Goal: Information Seeking & Learning: Check status

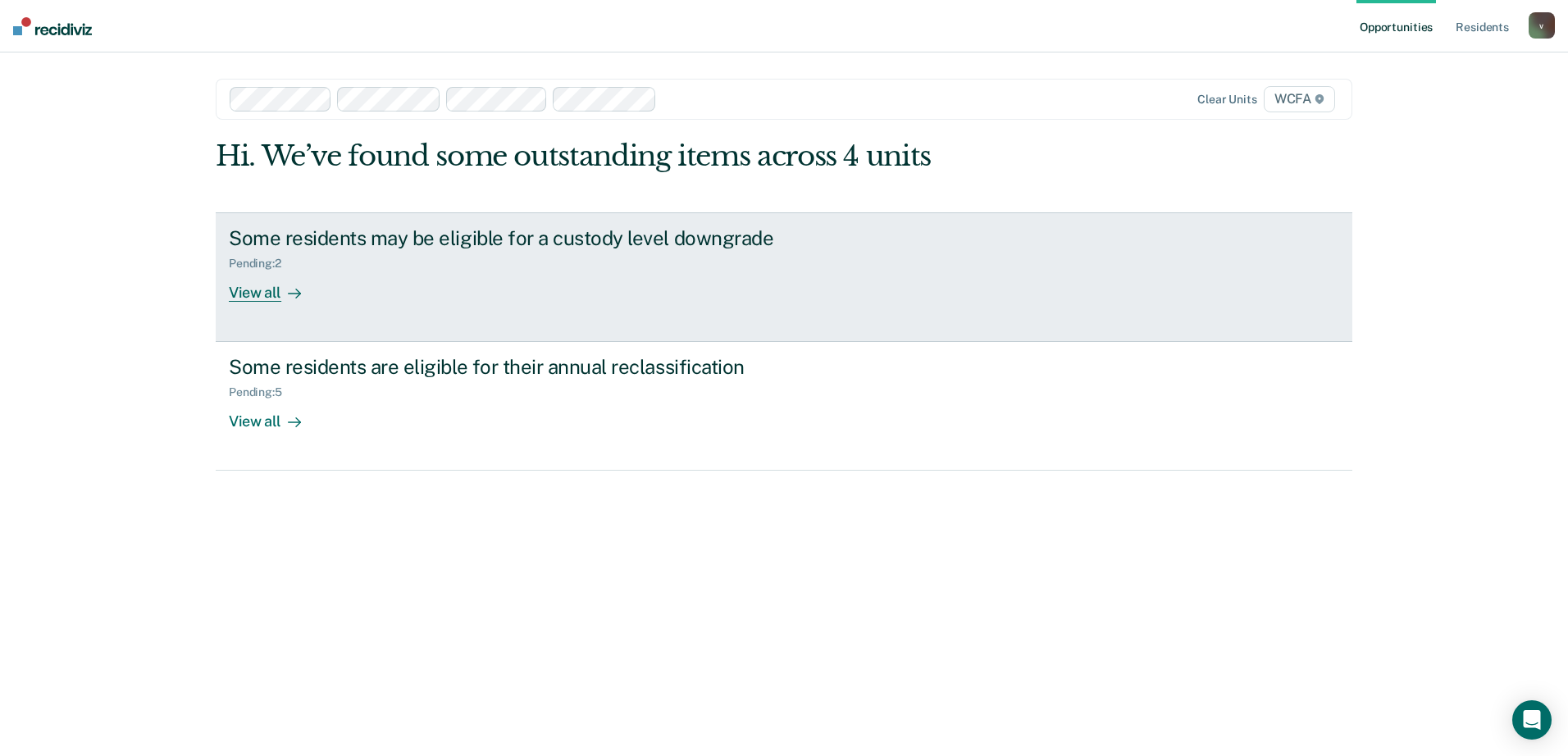
click at [264, 283] on div "View all" at bounding box center [275, 286] width 92 height 32
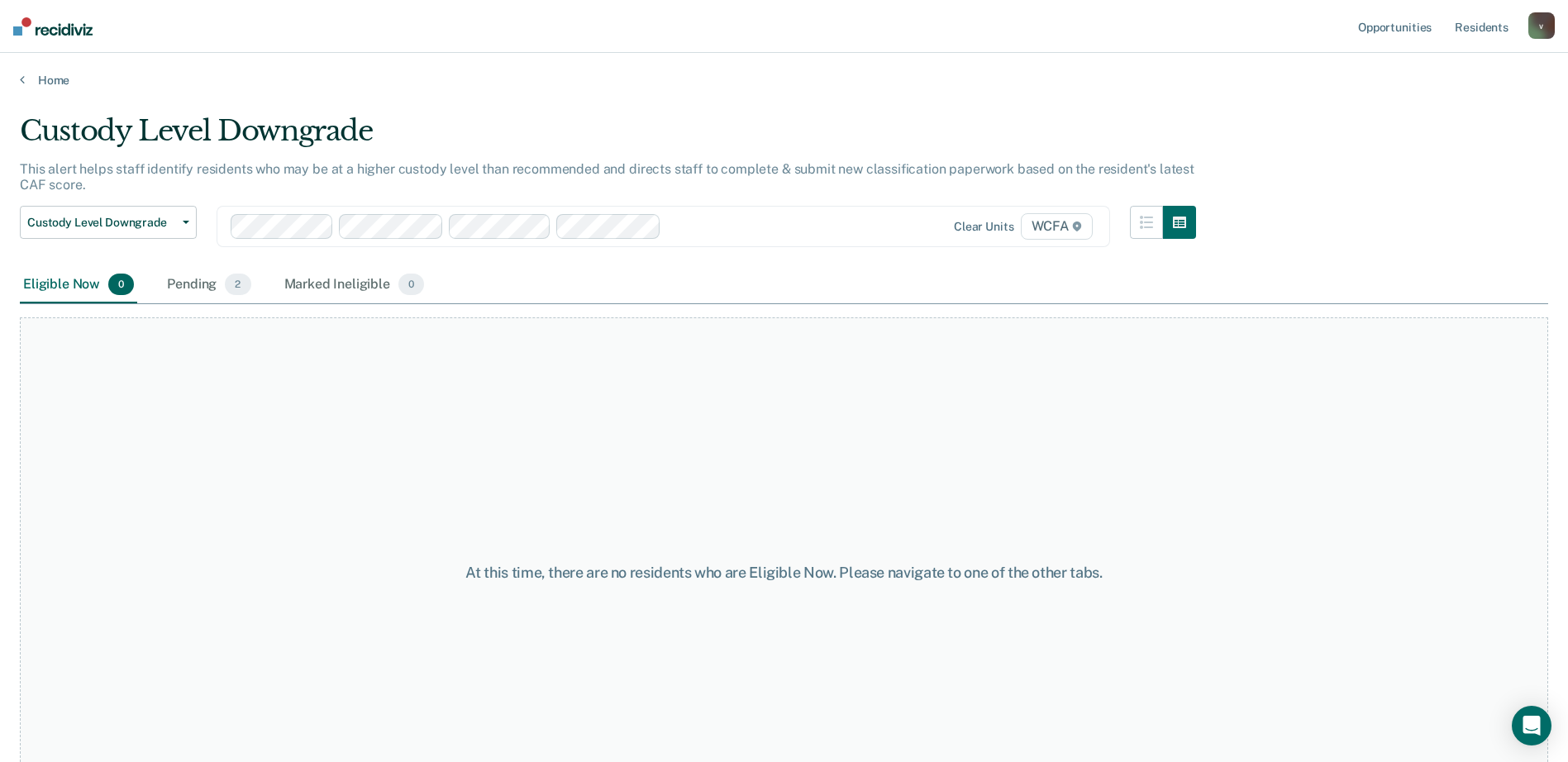
click at [807, 224] on div at bounding box center [750, 226] width 166 height 19
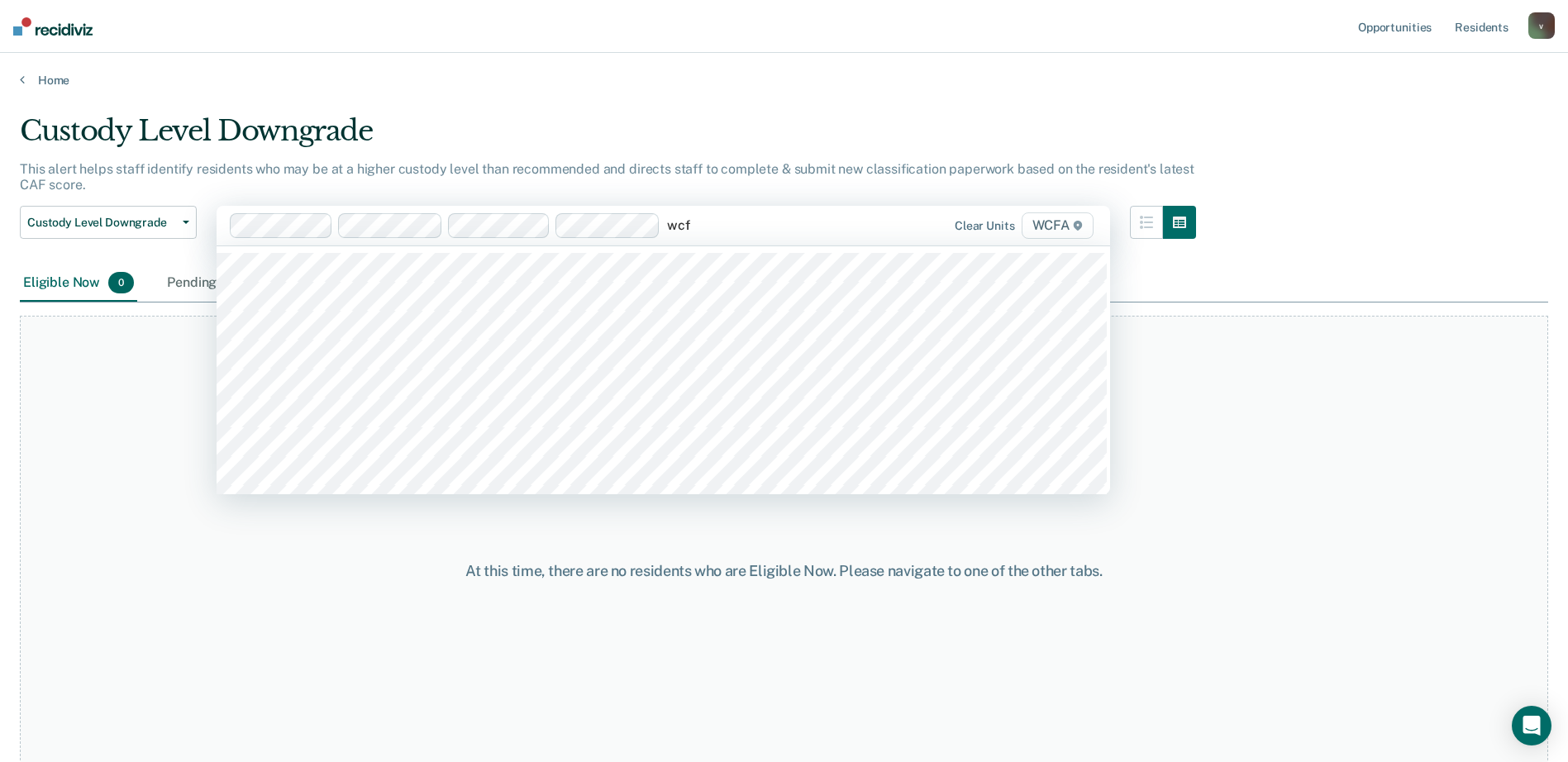
type input "wcfa"
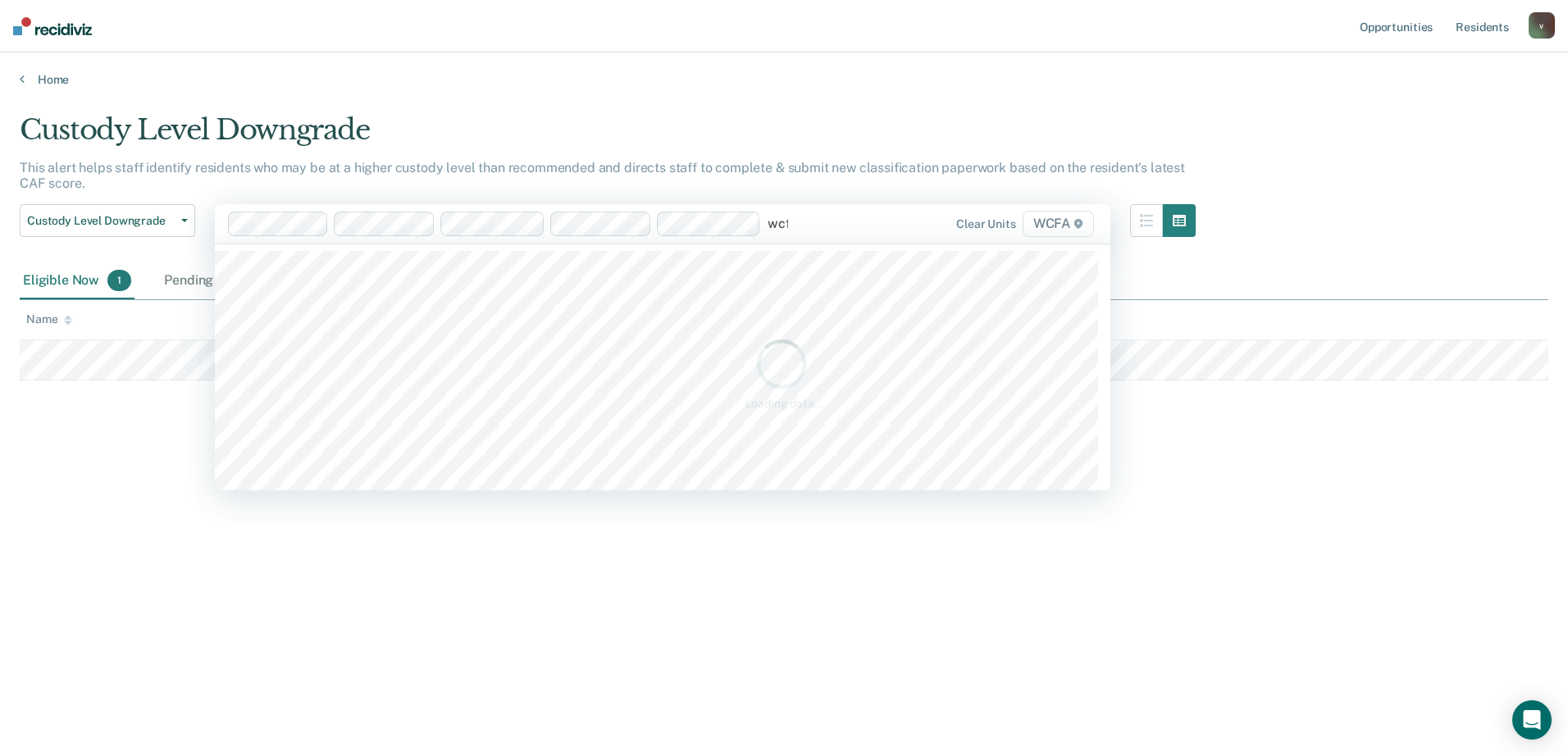
type input "wcfa"
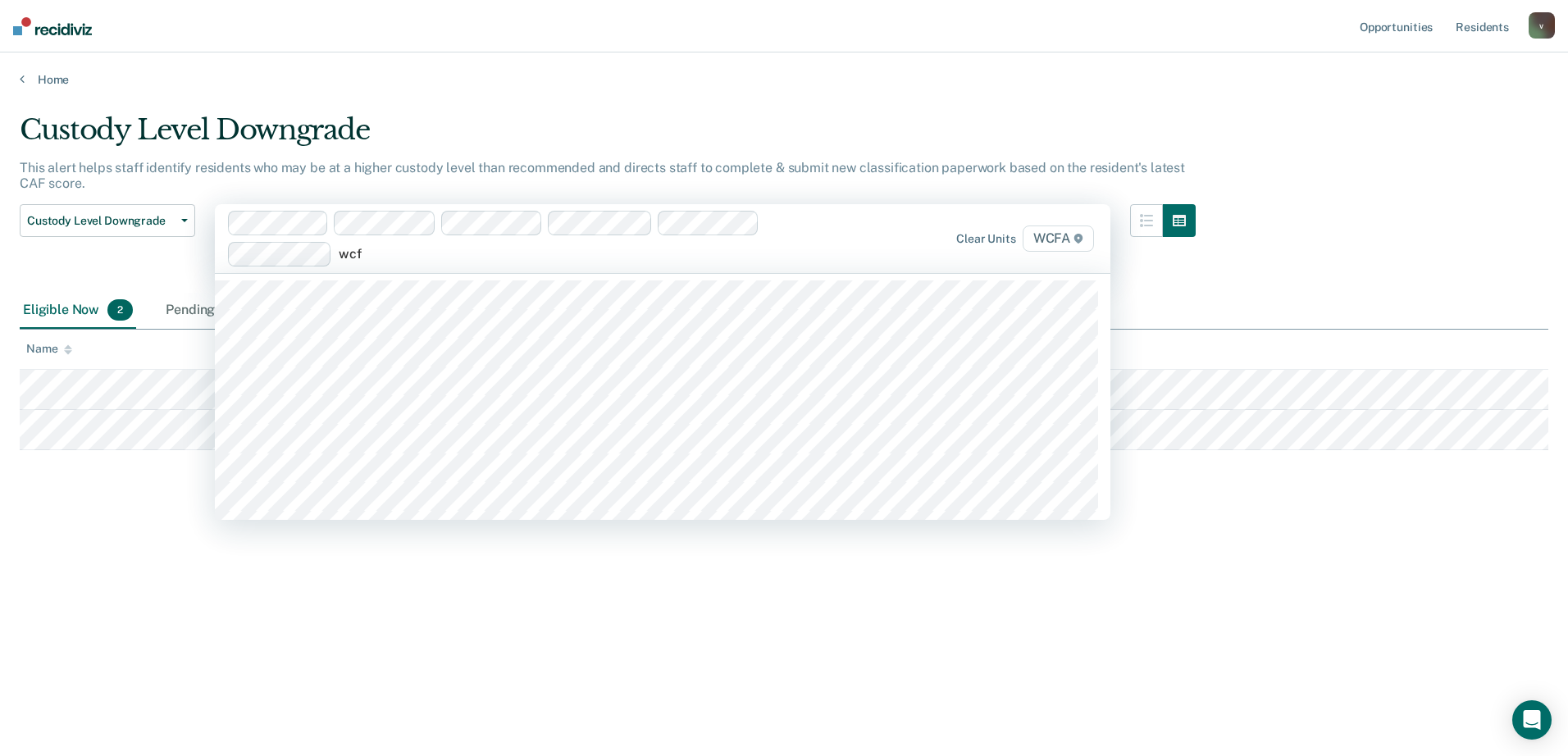
type input "wcfa"
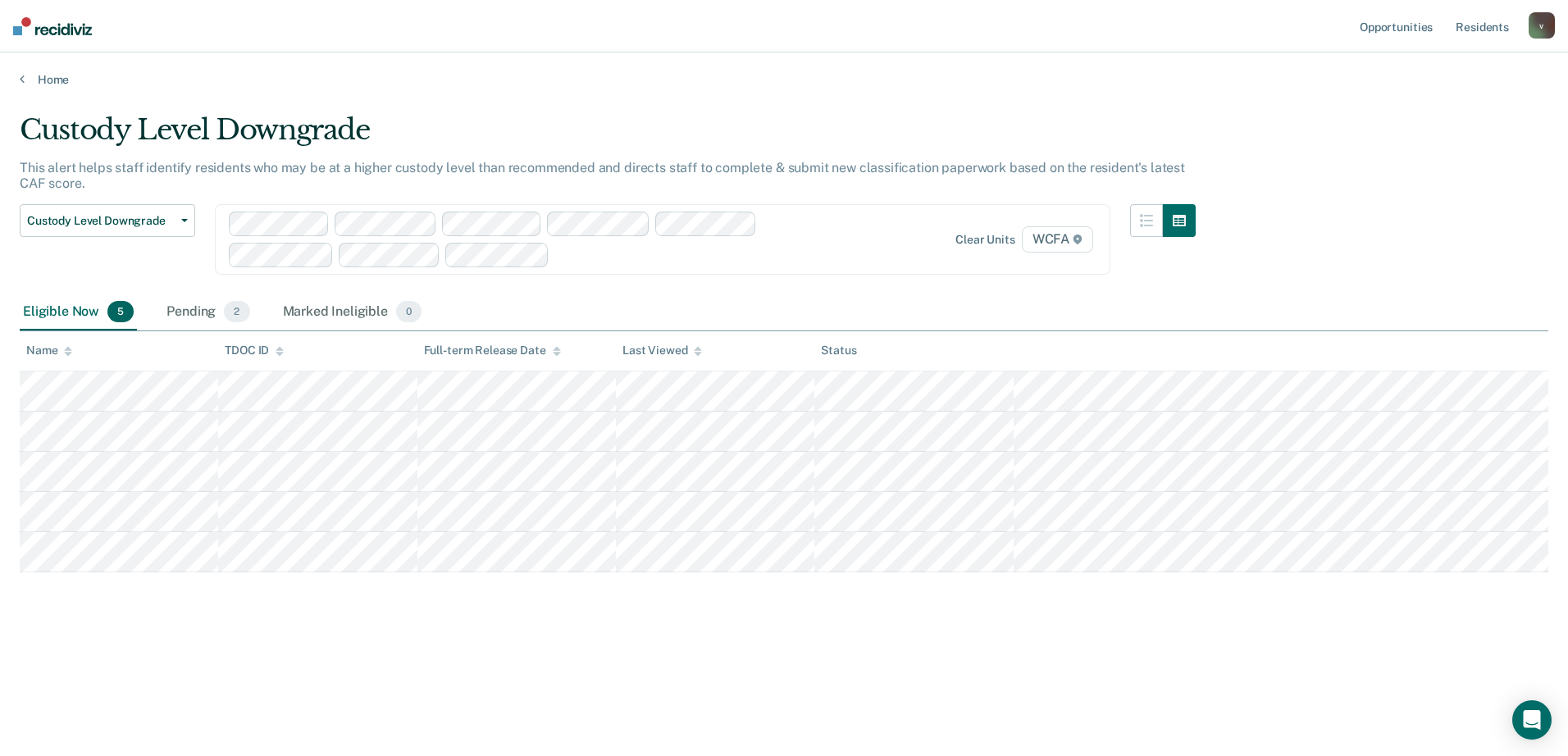
click at [39, 70] on div "Home" at bounding box center [784, 70] width 1568 height 35
click at [42, 75] on link "Home" at bounding box center [784, 80] width 1528 height 15
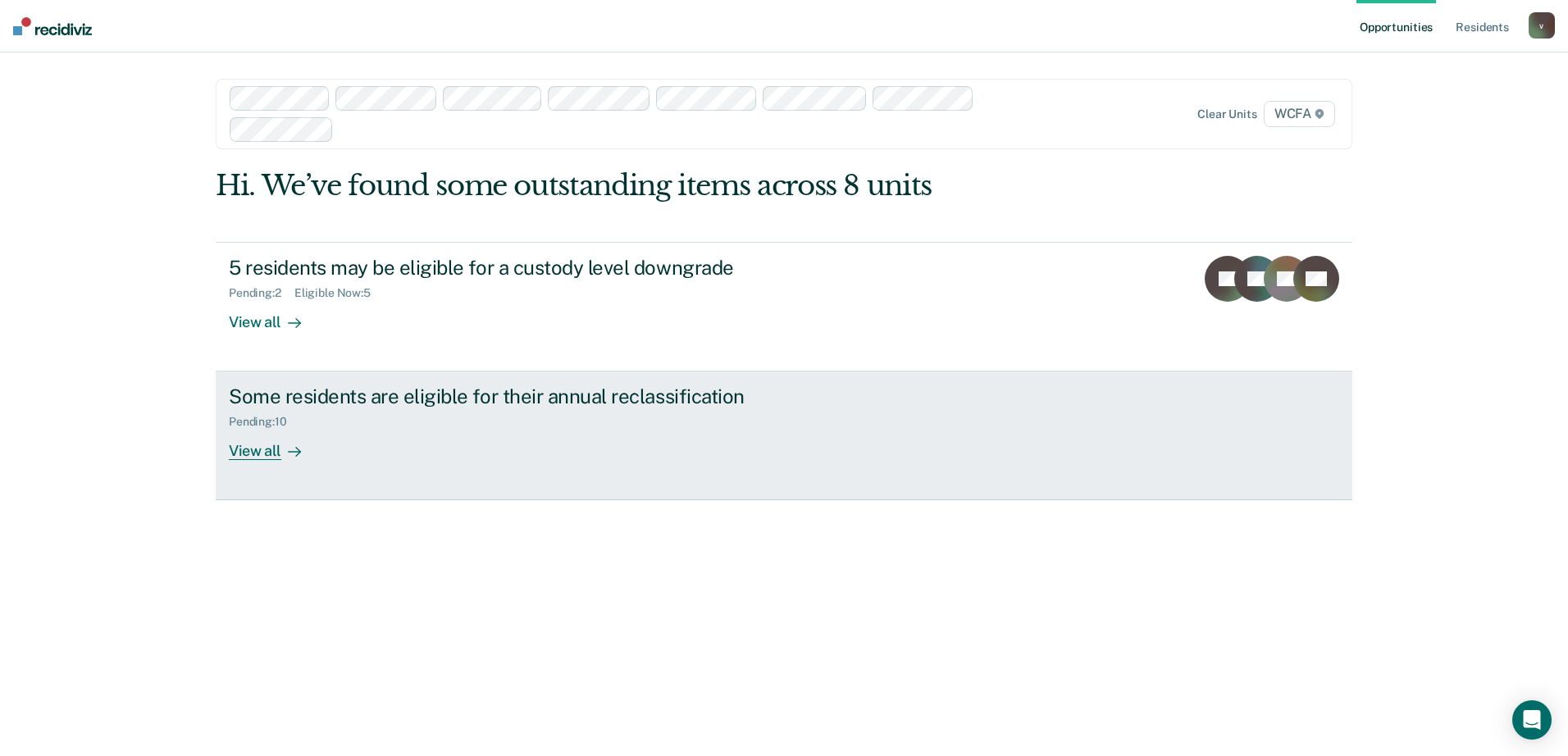
click at [271, 456] on div "View all" at bounding box center [275, 445] width 92 height 32
